Goal: Task Accomplishment & Management: Manage account settings

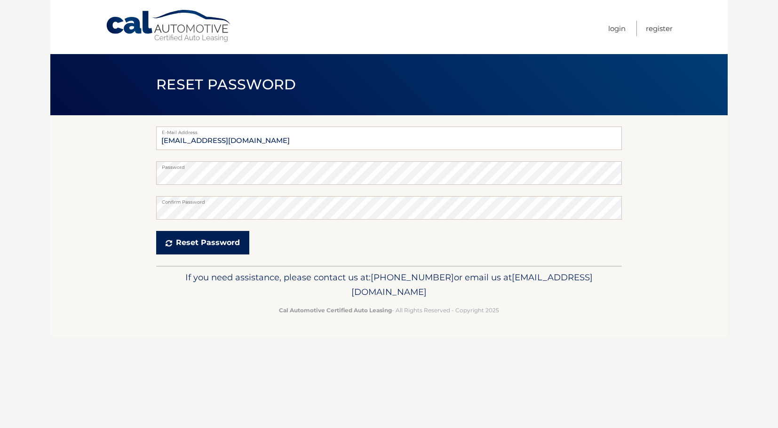
click at [213, 240] on button "Reset Password" at bounding box center [202, 243] width 93 height 24
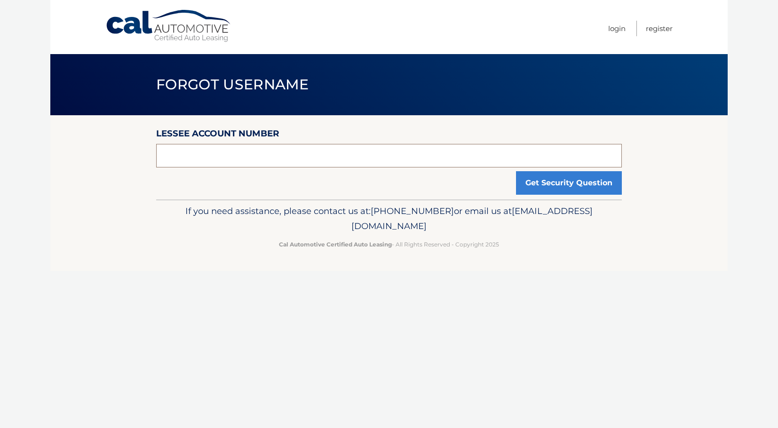
click at [221, 151] on input "text" at bounding box center [389, 156] width 466 height 24
type input "44455993503"
click at [527, 179] on button "Get Security Question" at bounding box center [569, 183] width 106 height 24
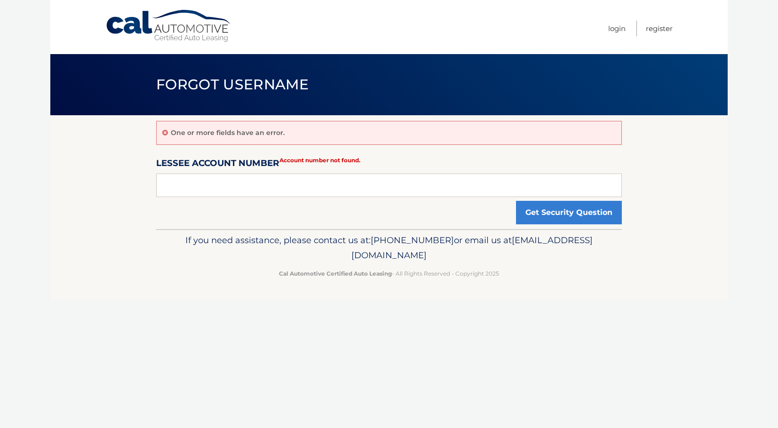
click at [238, 262] on p "If you need assistance, please contact us at: [PHONE_NUMBER] or email us at [EM…" at bounding box center [389, 248] width 454 height 30
